Goal: Information Seeking & Learning: Learn about a topic

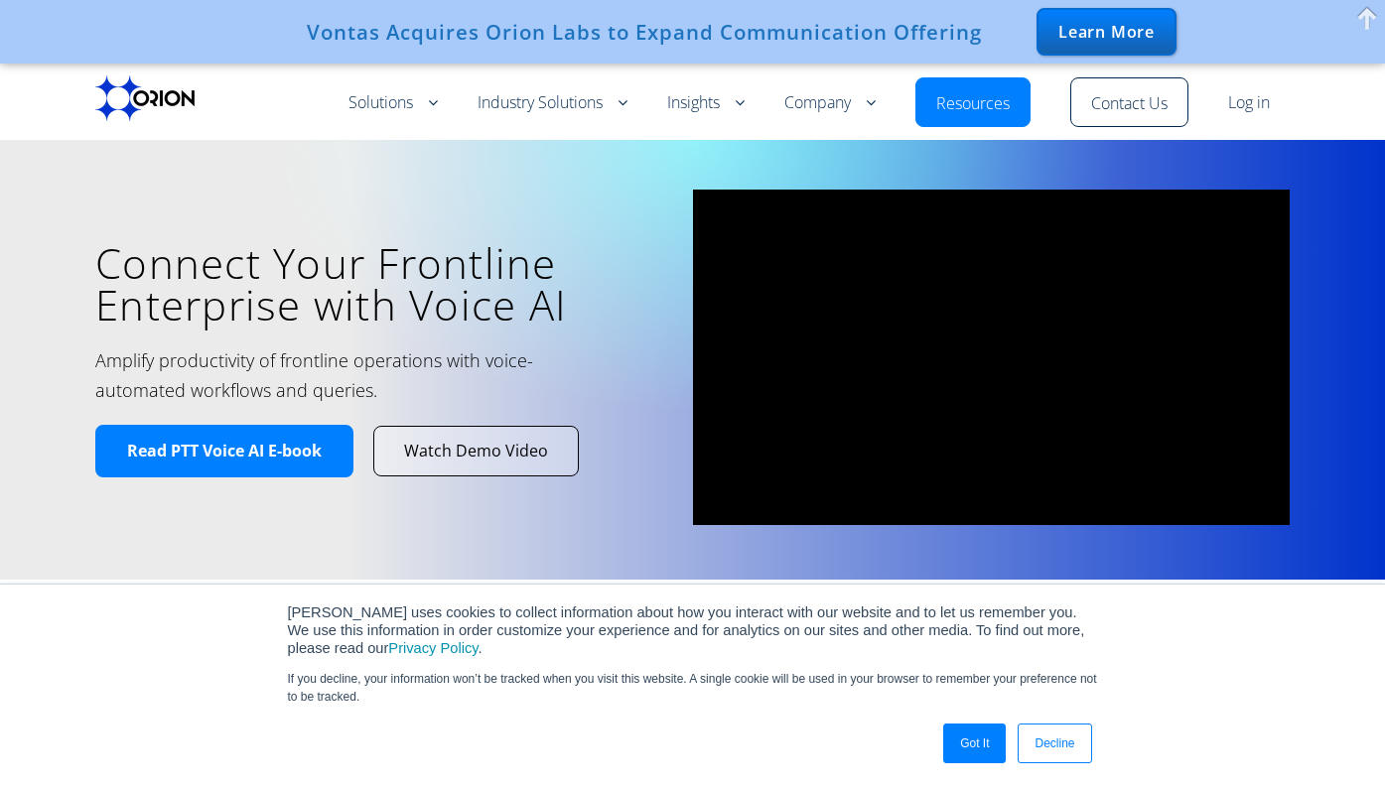
click at [1246, 109] on link "Log in" at bounding box center [1249, 103] width 42 height 24
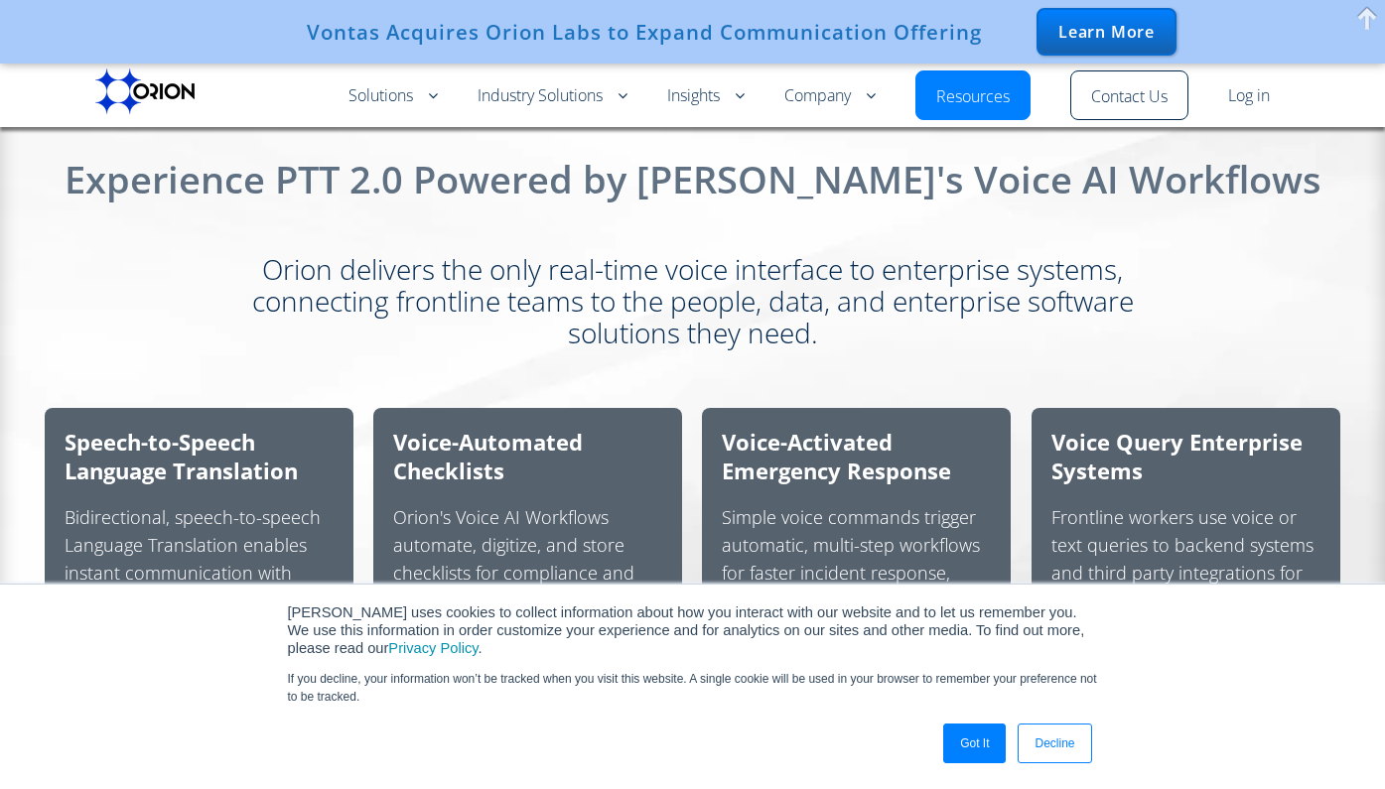
scroll to position [1212, 0]
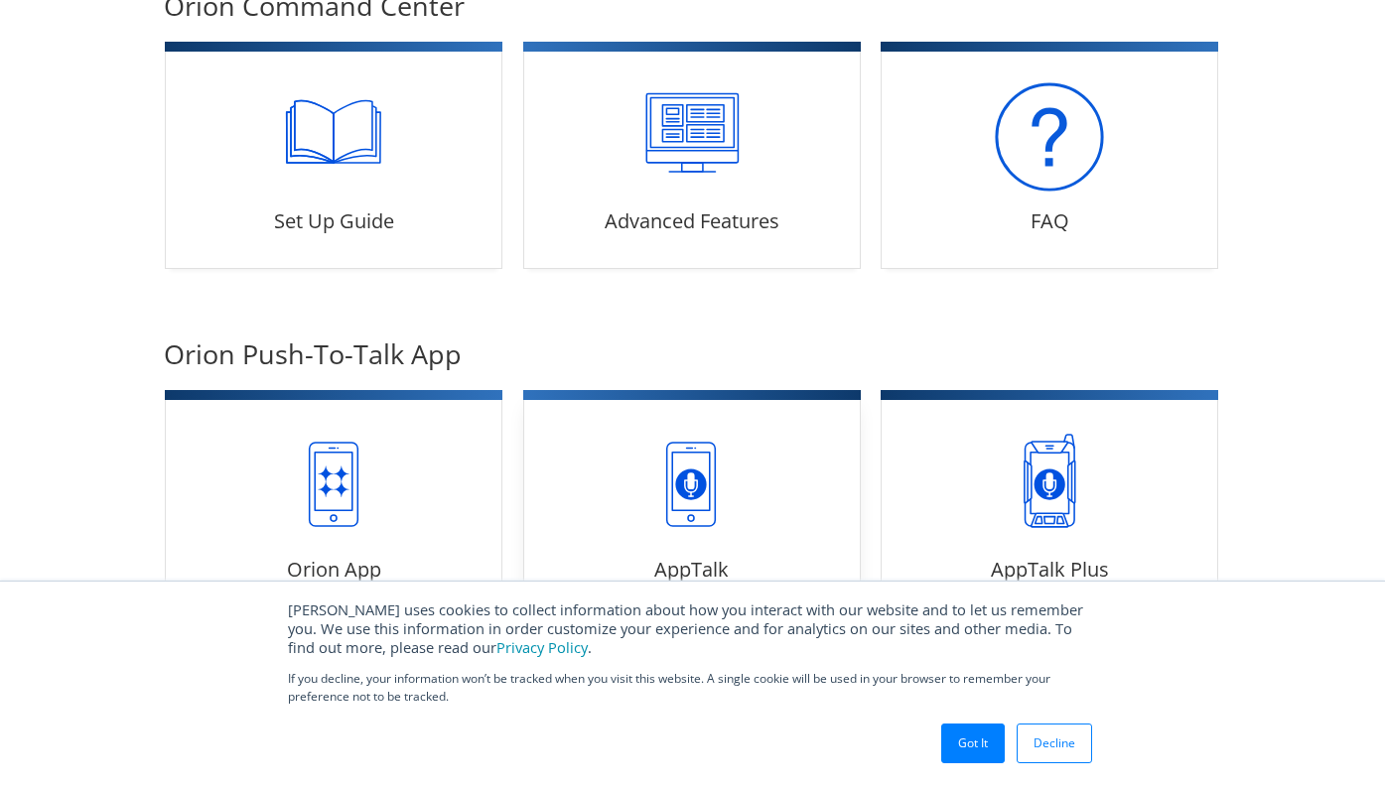
scroll to position [468, 0]
click at [344, 172] on link "Set Up Guide 22 articles" at bounding box center [334, 156] width 338 height 225
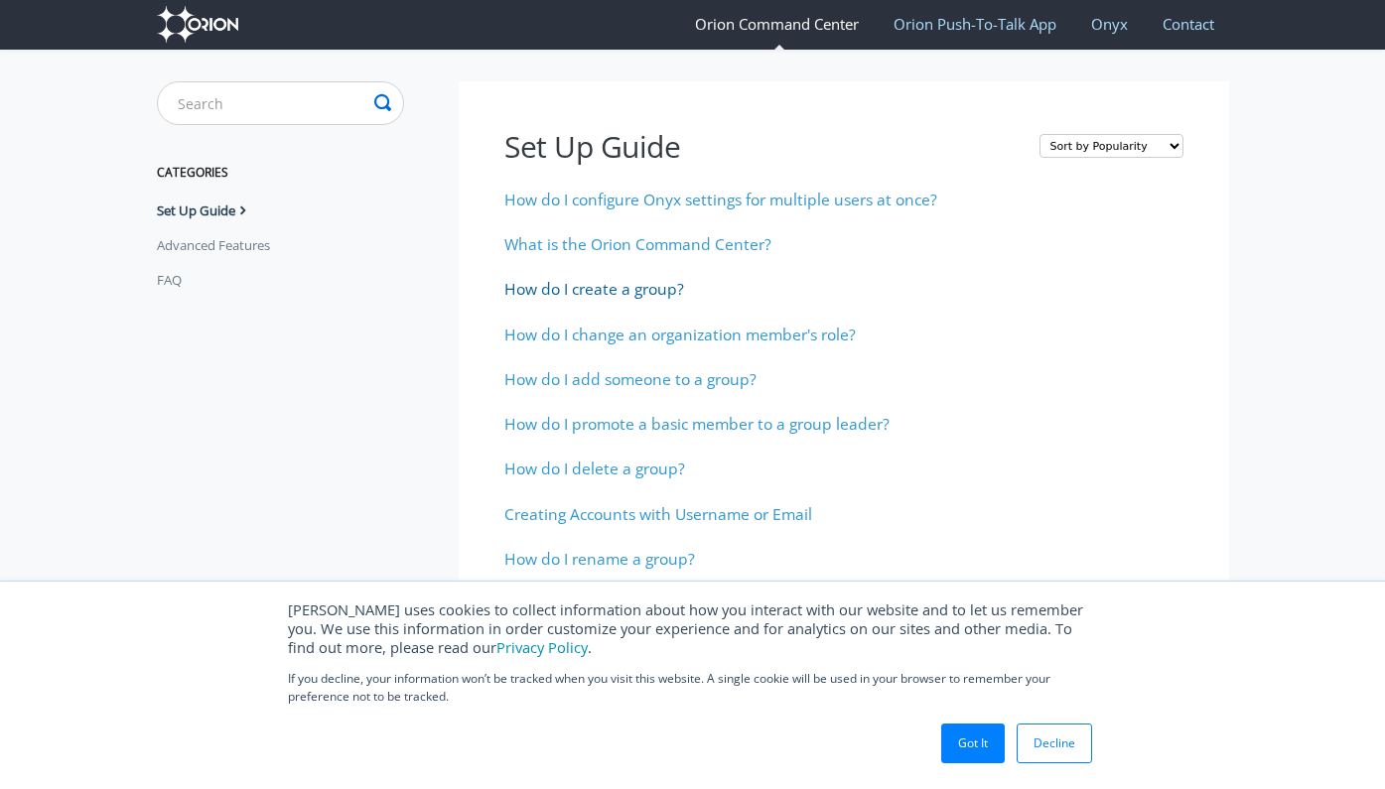
click at [654, 286] on span "How do I create a group?" at bounding box center [594, 289] width 180 height 22
click at [599, 372] on span "How do I add someone to a group?" at bounding box center [630, 379] width 252 height 22
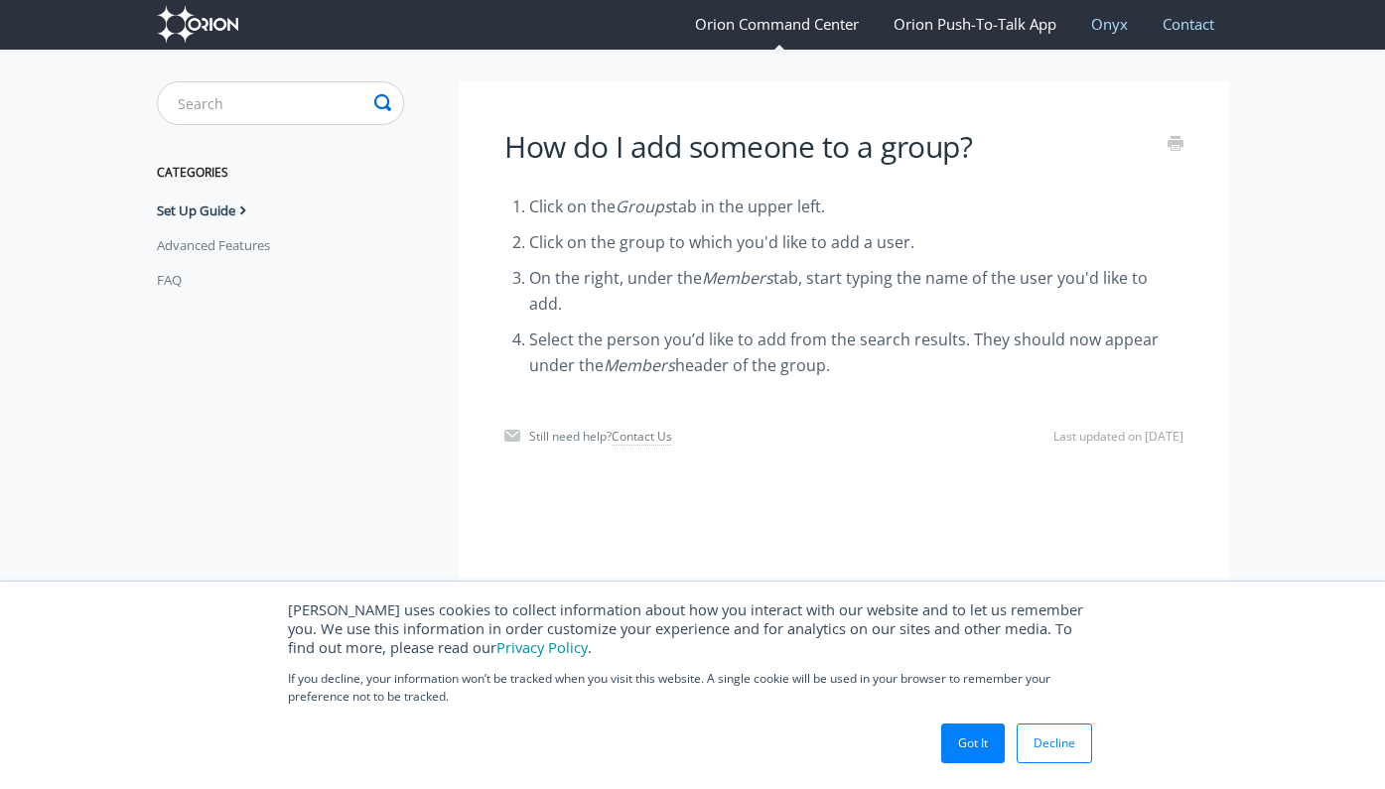
click at [973, 21] on link "Orion Push-To-Talk App" at bounding box center [975, 24] width 193 height 52
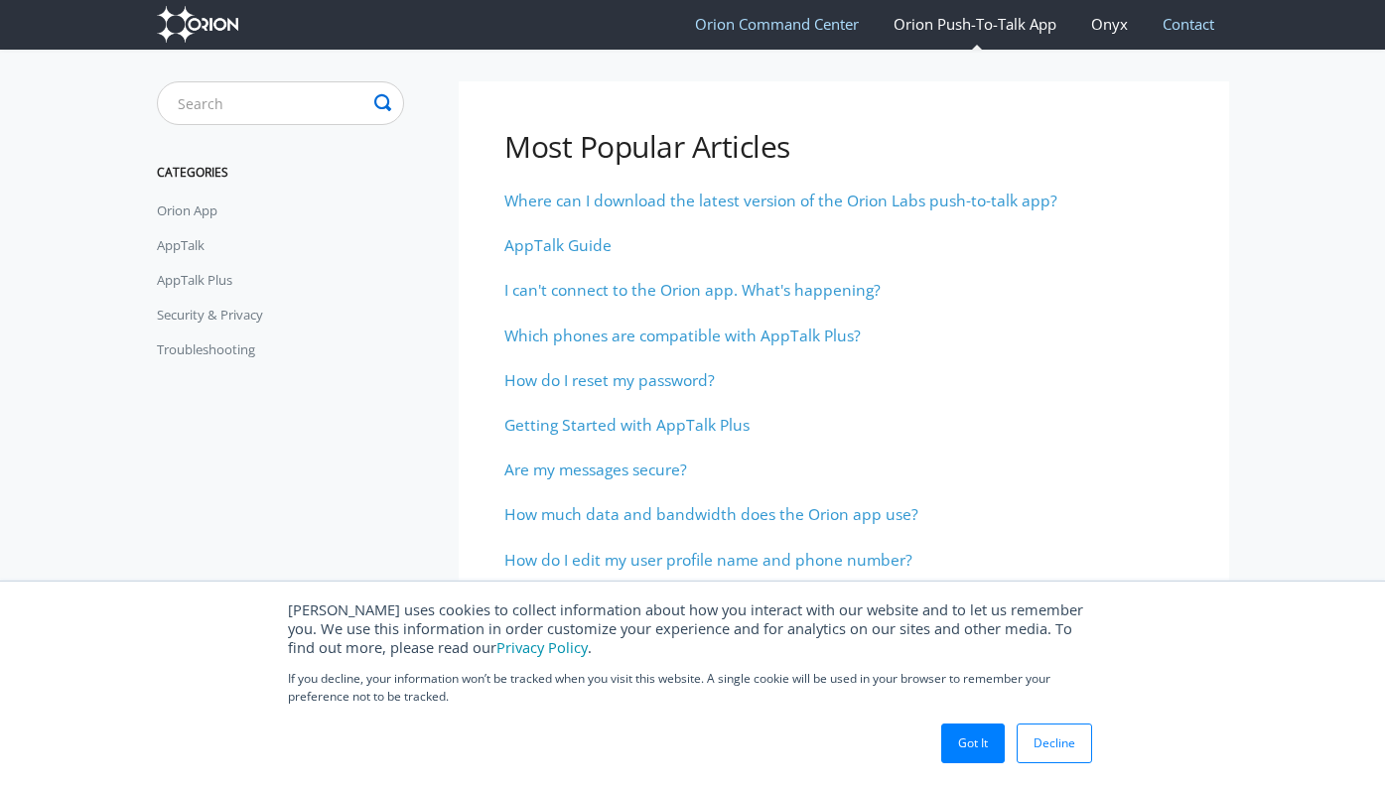
click at [1109, 24] on link "Onyx" at bounding box center [1109, 24] width 67 height 52
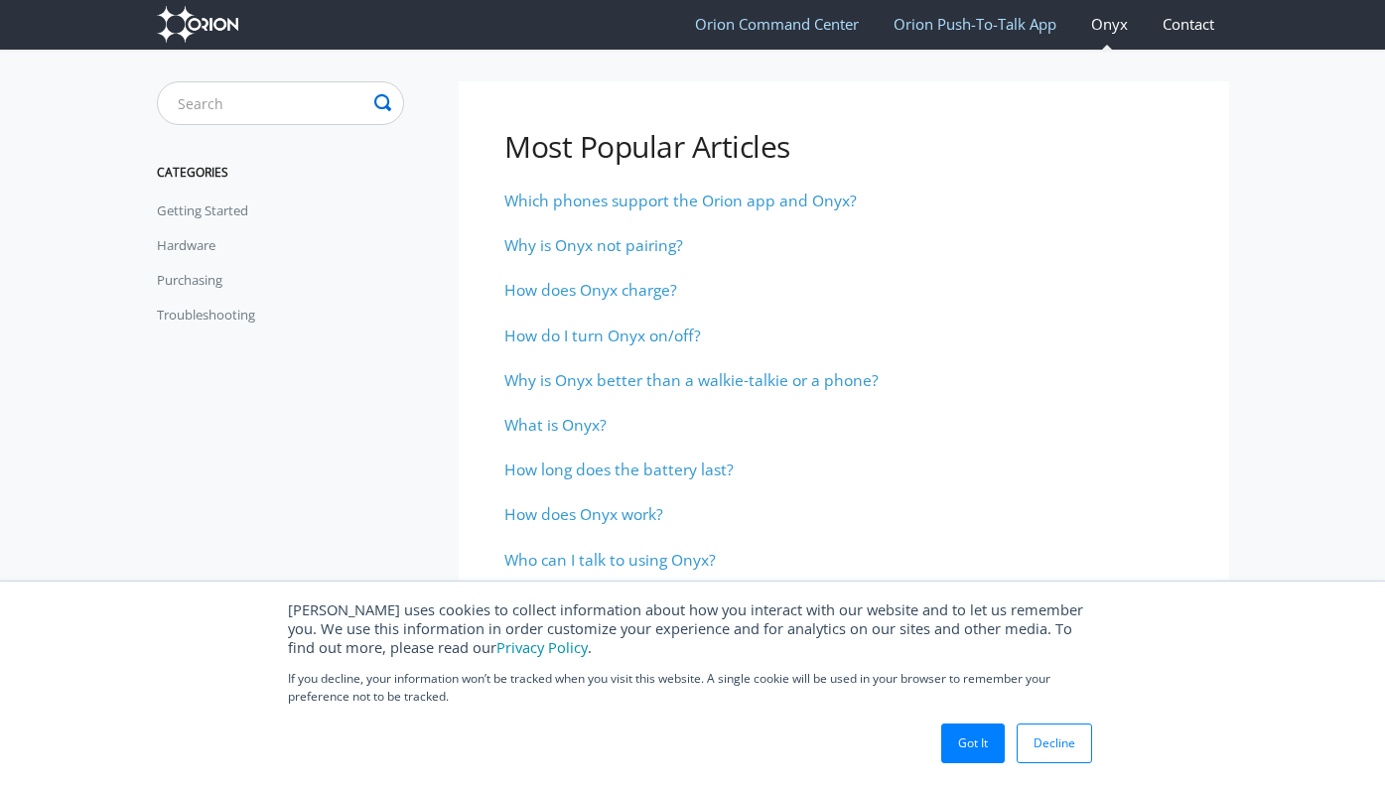
click at [1191, 23] on link "Contact" at bounding box center [1188, 24] width 81 height 52
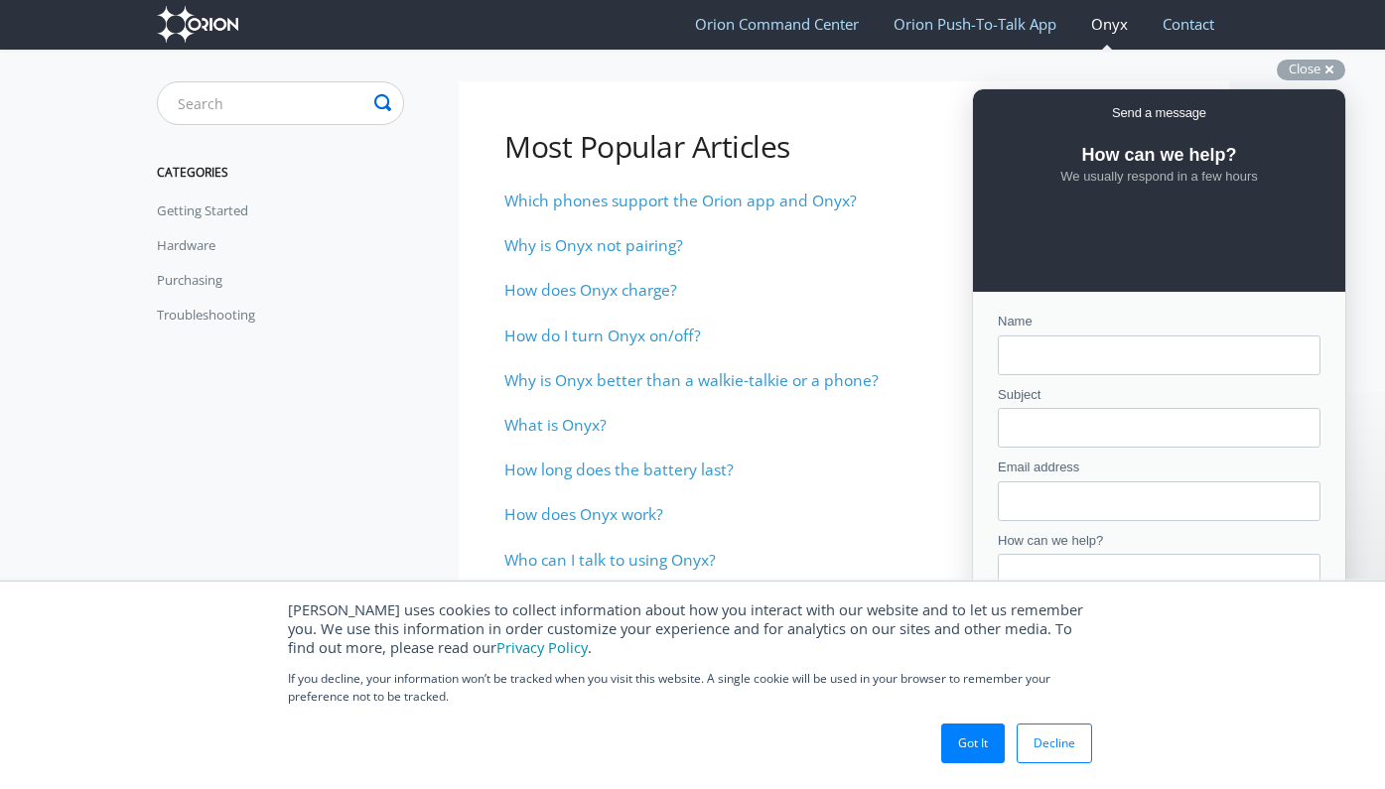
click at [735, 82] on div "Most Popular Articles Which phones support the Orion app and Onyx? Why is Onyx …" at bounding box center [844, 390] width 770 height 618
click at [1325, 64] on div "Close cross-small" at bounding box center [1311, 70] width 69 height 21
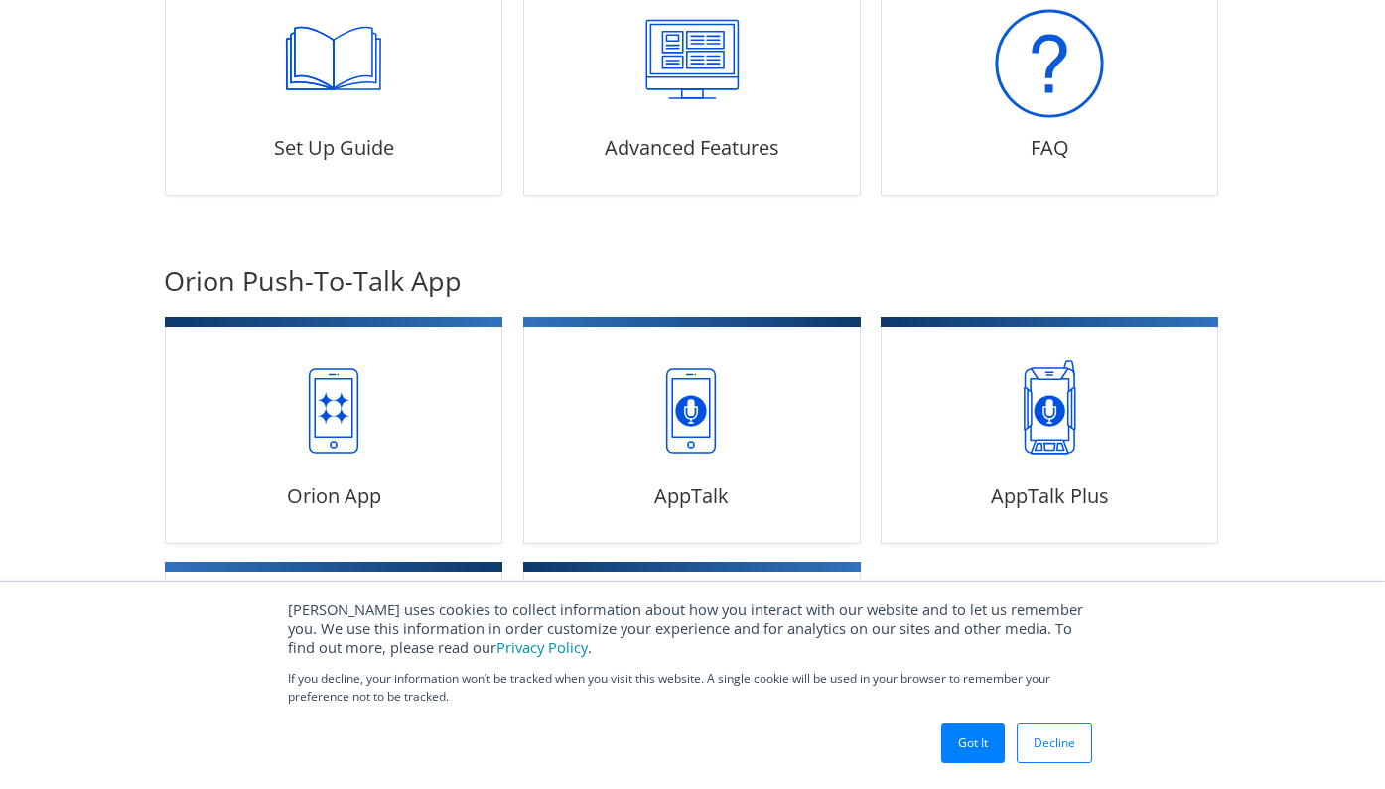
scroll to position [541, 0]
click at [312, 117] on link "Set Up Guide 22 articles" at bounding box center [334, 82] width 338 height 225
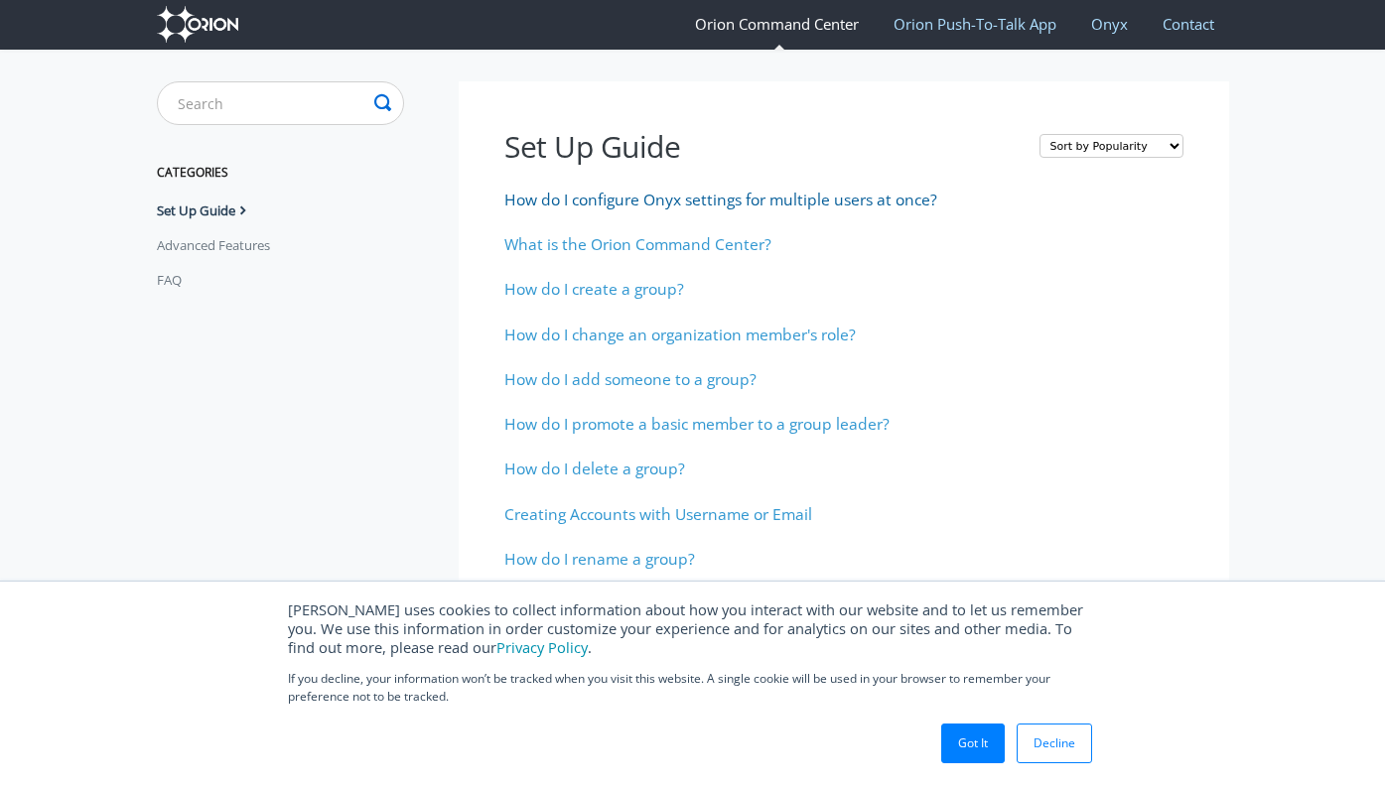
click at [534, 203] on span "How do I configure Onyx settings for multiple users at once?" at bounding box center [720, 200] width 433 height 22
click at [545, 243] on span "What is the Orion Command Center?" at bounding box center [637, 244] width 267 height 22
click at [670, 377] on span "How do I add someone to a group?" at bounding box center [630, 379] width 252 height 22
click at [696, 515] on span "Creating Accounts with Username or Email" at bounding box center [658, 514] width 308 height 22
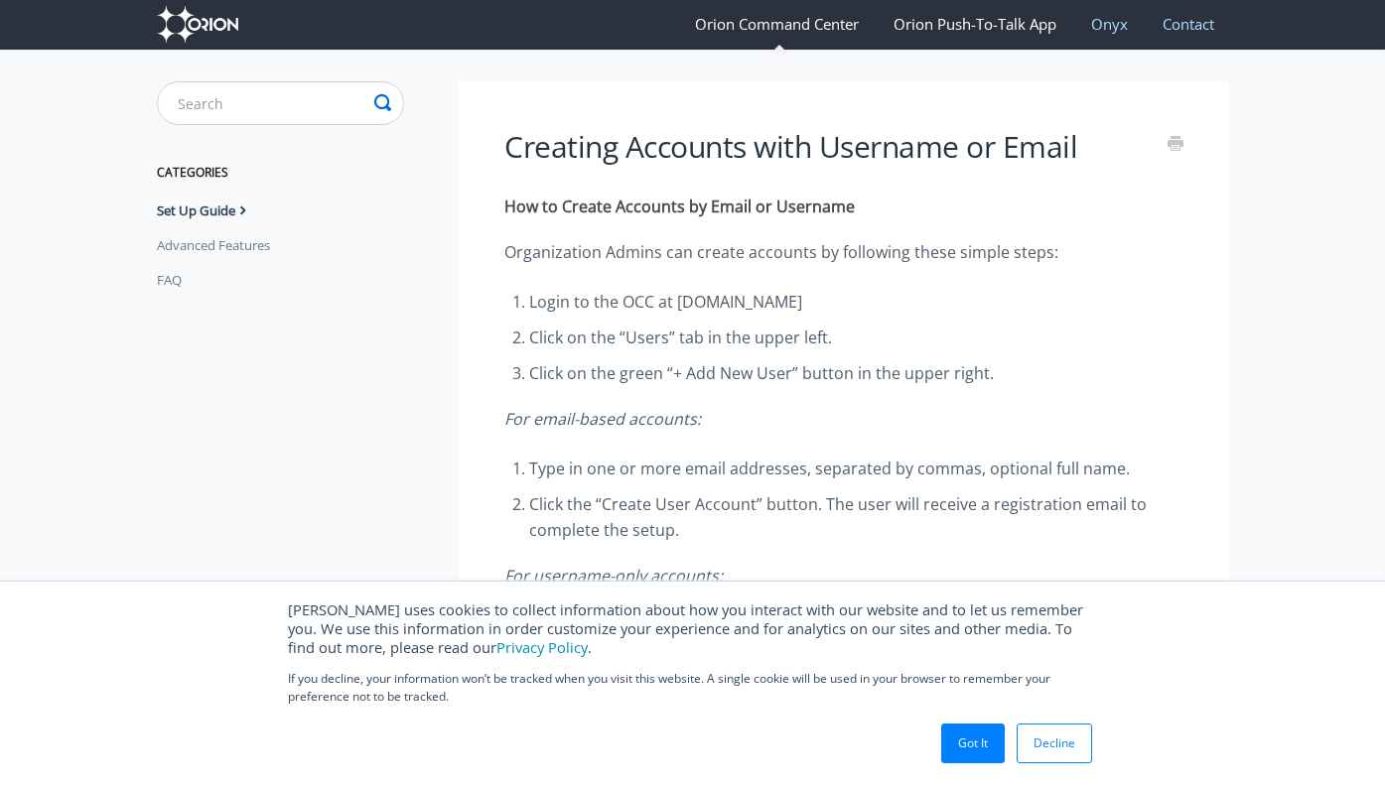
click at [982, 24] on link "Orion Push-To-Talk App" at bounding box center [975, 24] width 193 height 52
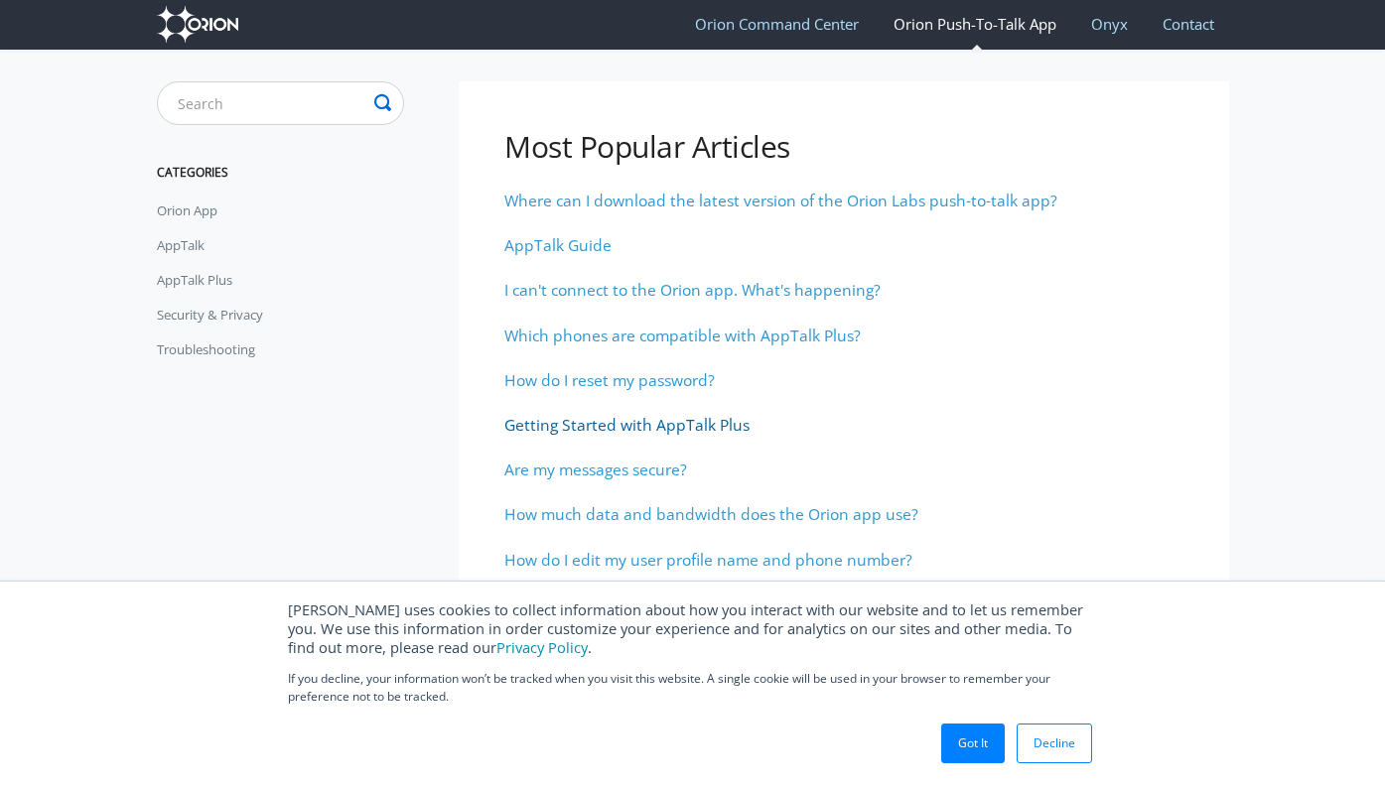
click at [658, 424] on span "Getting Started with AppTalk Plus" at bounding box center [626, 425] width 245 height 22
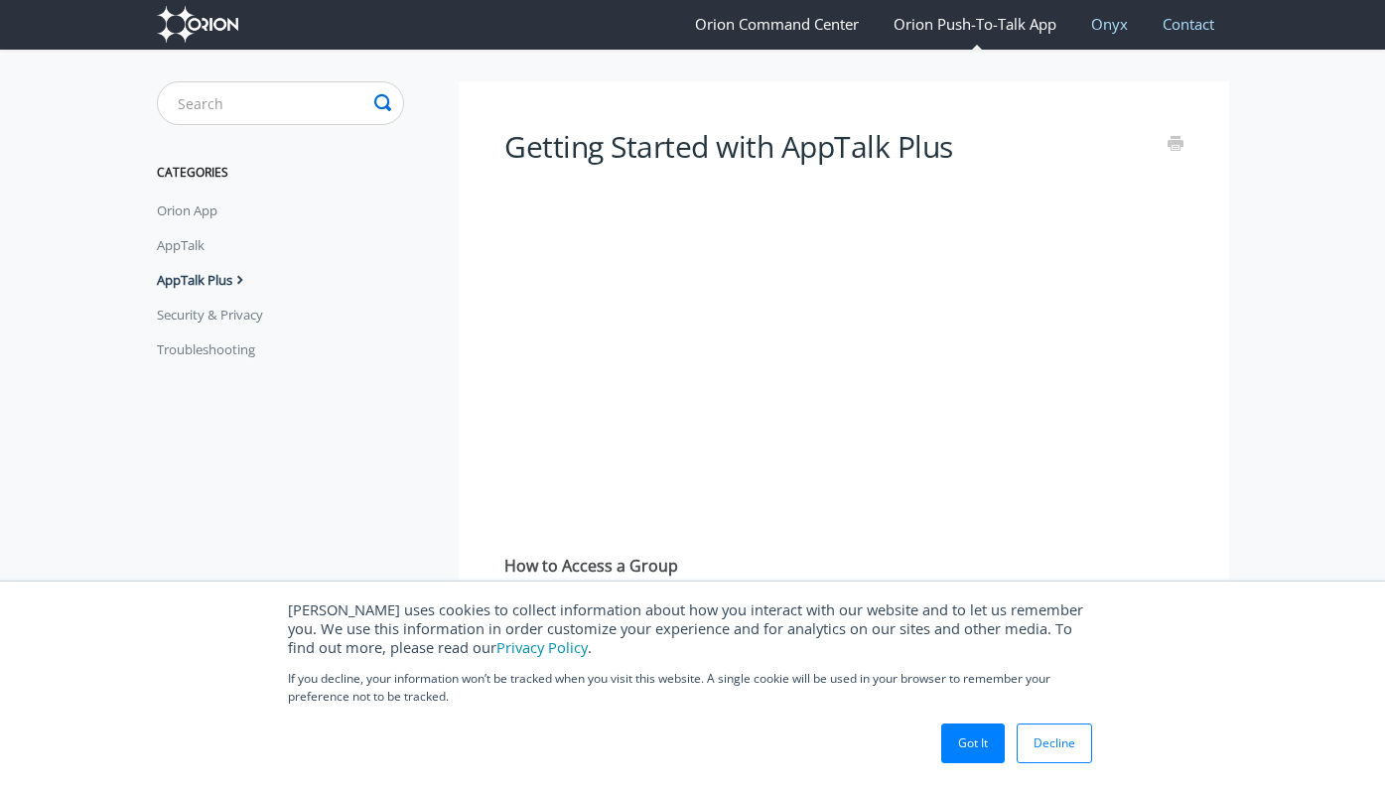
click at [829, 107] on div "Getting Started with AppTalk Plus How to Access a Group Open the Orion app on y…" at bounding box center [844, 799] width 770 height 1437
click at [460, 80] on section "Getting Started with AppTalk Plus How to Access a Group Open the Orion app on y…" at bounding box center [829, 784] width 797 height 1469
click at [459, 81] on div "Getting Started with AppTalk Plus How to Access a Group Open the Orion app on y…" at bounding box center [844, 799] width 770 height 1437
click at [203, 207] on link "Orion App" at bounding box center [194, 211] width 75 height 32
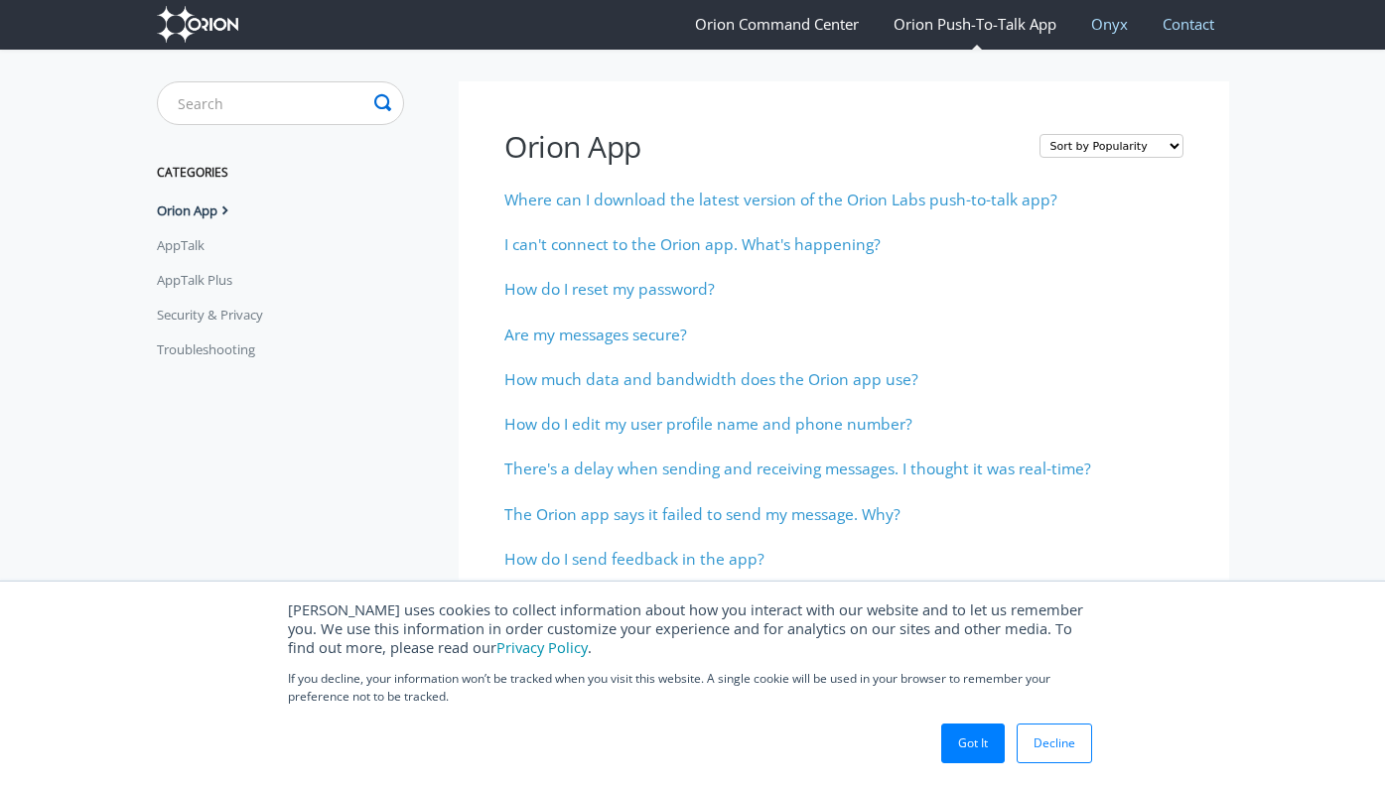
click at [799, 30] on link "Orion Command Center" at bounding box center [777, 24] width 194 height 52
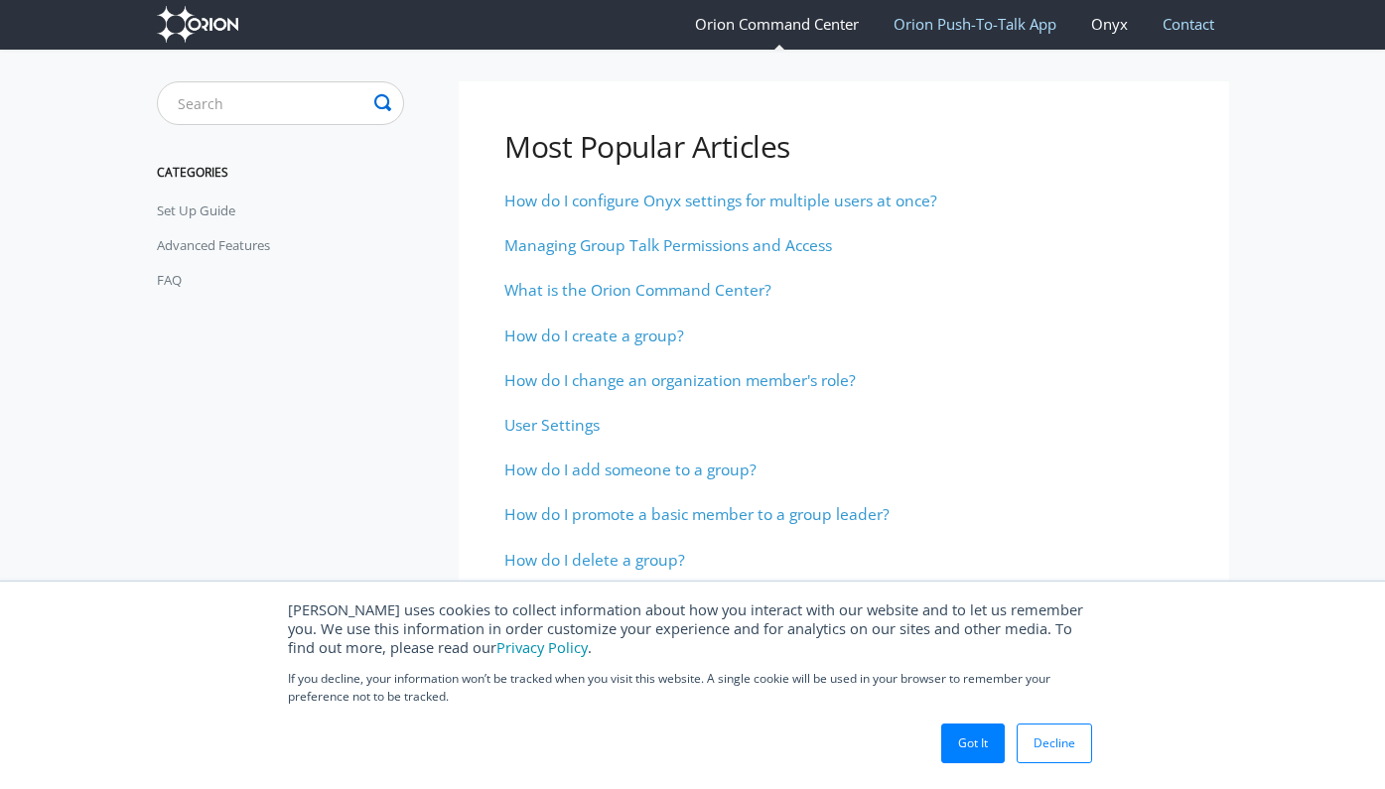
click at [1110, 25] on link "Onyx" at bounding box center [1109, 24] width 67 height 52
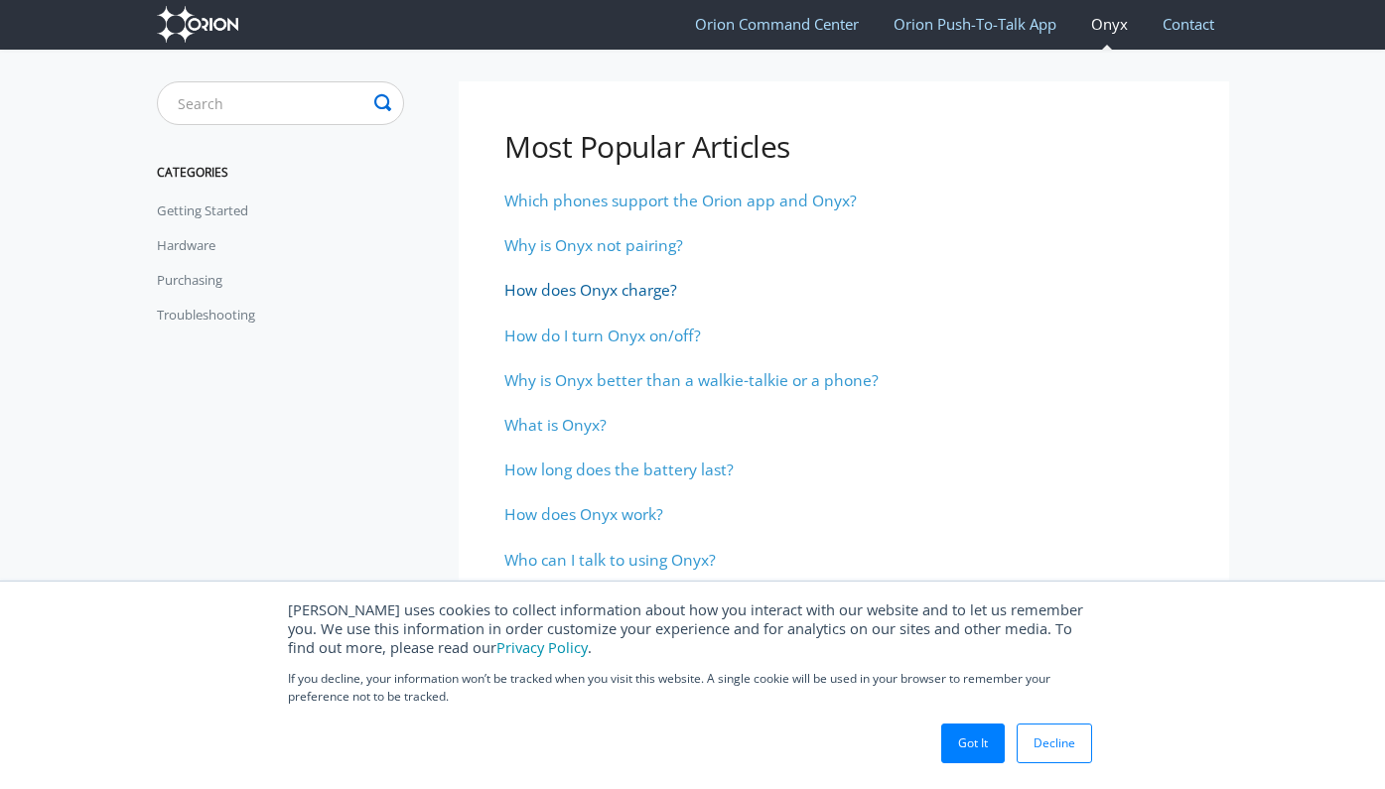
click at [609, 286] on span "How does Onyx charge?" at bounding box center [590, 290] width 173 height 22
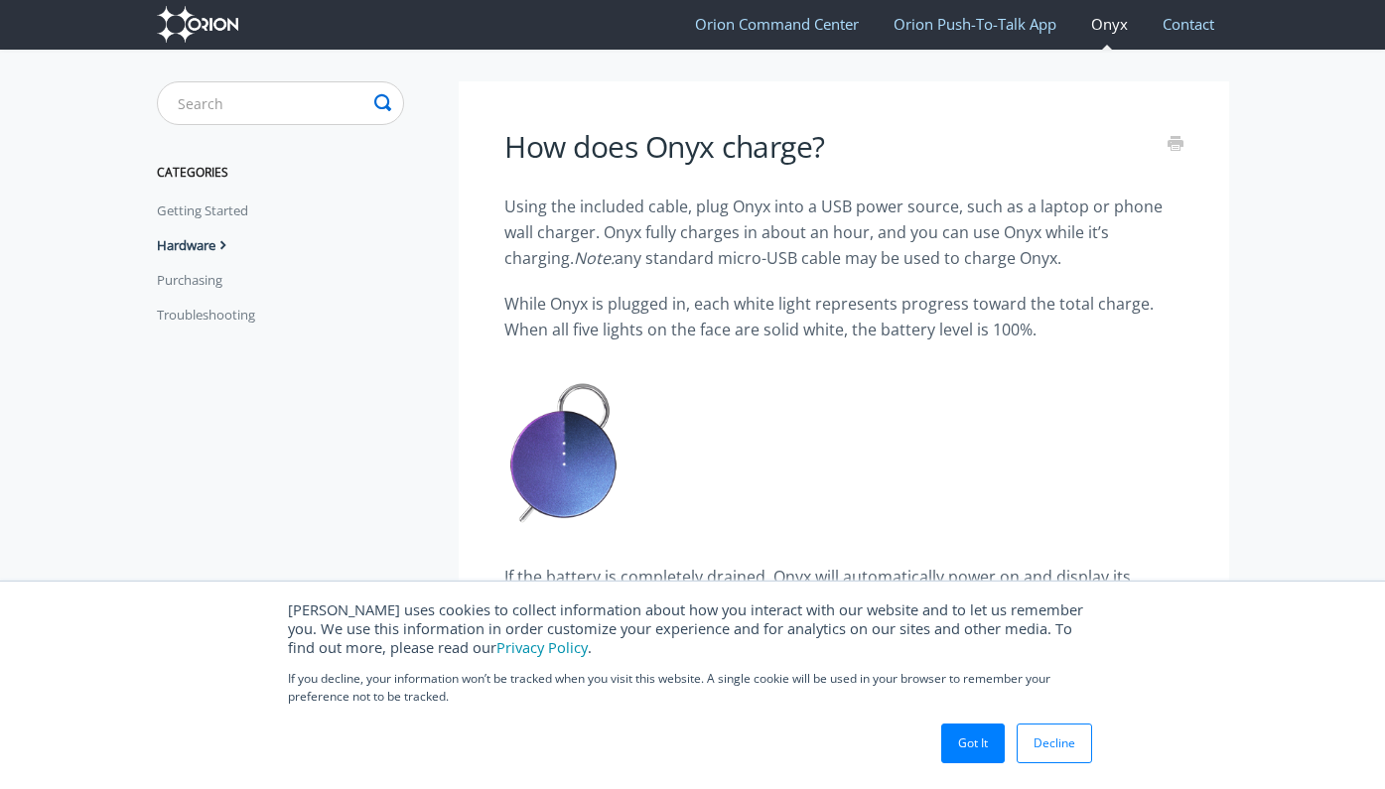
click at [609, 287] on html "[PERSON_NAME] uses cookies to collect information about how you interact with o…" at bounding box center [692, 797] width 1385 height 1594
